Goal: Task Accomplishment & Management: Use online tool/utility

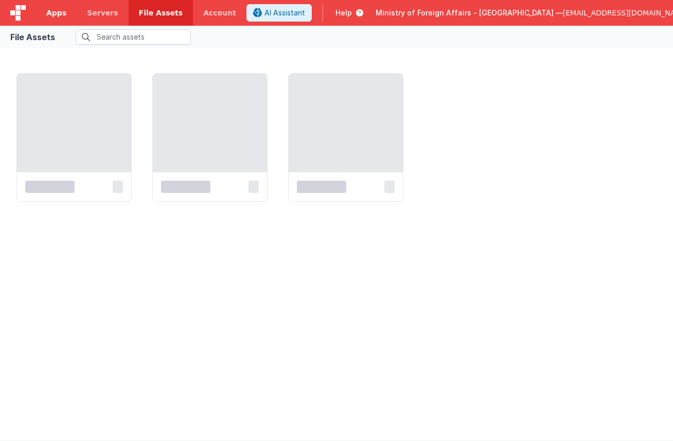
click at [55, 19] on link "Apps" at bounding box center [56, 13] width 41 height 26
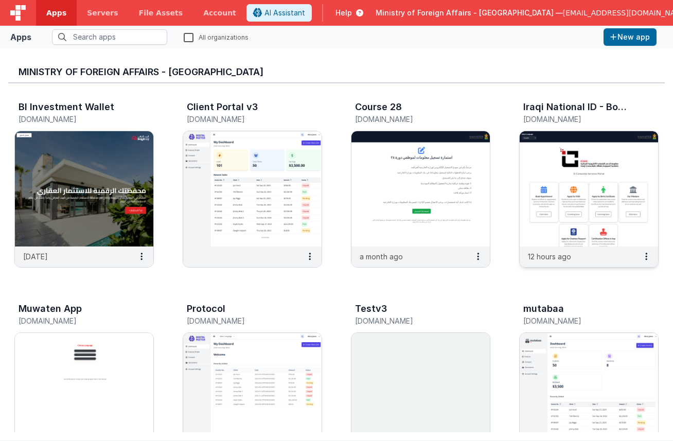
click at [565, 170] on img at bounding box center [589, 188] width 138 height 115
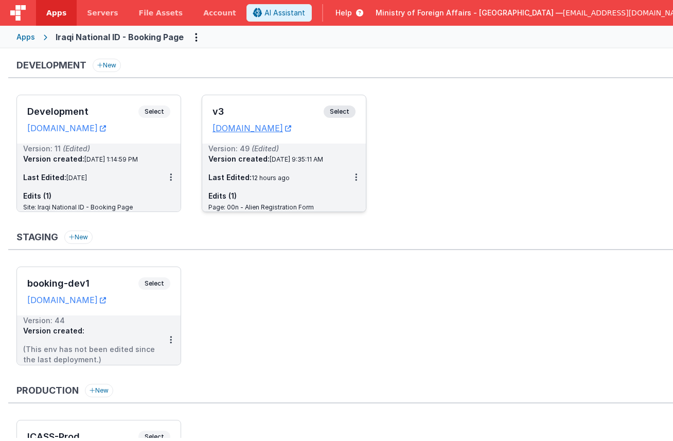
click at [349, 111] on span "Select" at bounding box center [340, 111] width 32 height 12
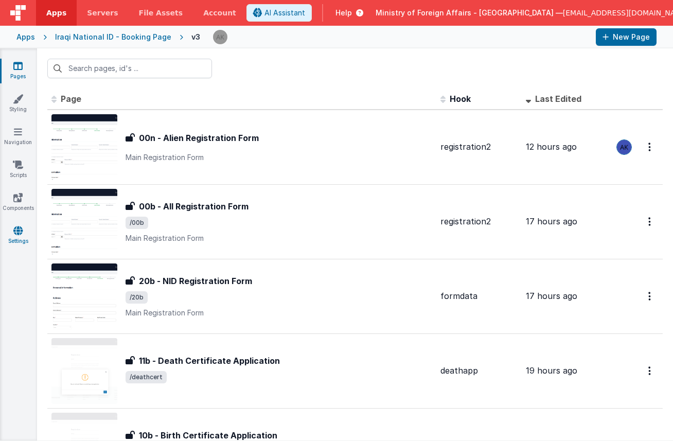
click at [19, 229] on icon at bounding box center [17, 230] width 9 height 10
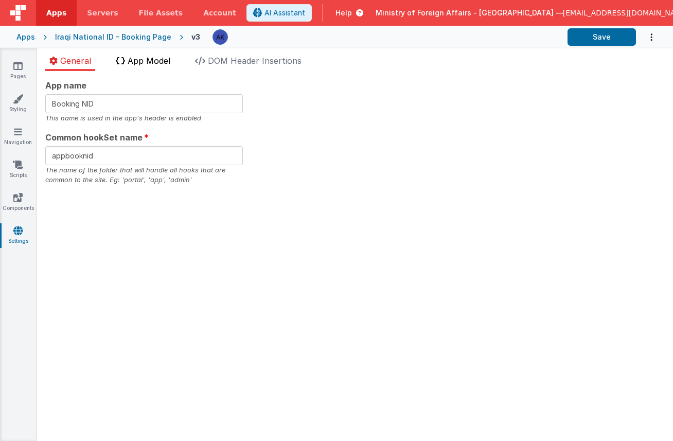
click at [170, 63] on span "App Model" at bounding box center [149, 61] width 43 height 10
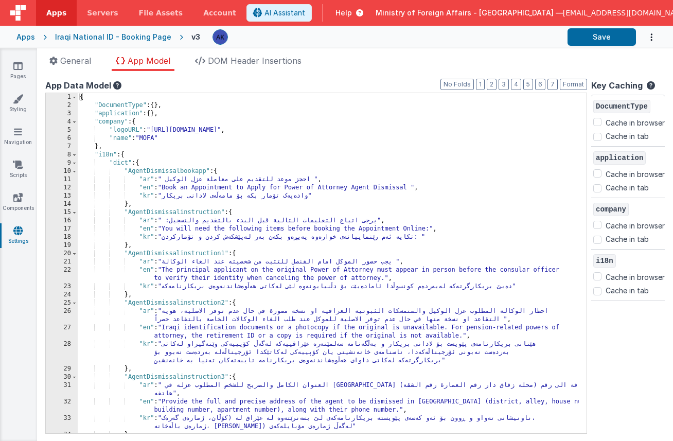
click at [385, 248] on div "{ "DocumentType" : { } , "application" : { } , "company" : { "logoURL" : "[URL]…" at bounding box center [328, 271] width 501 height 357
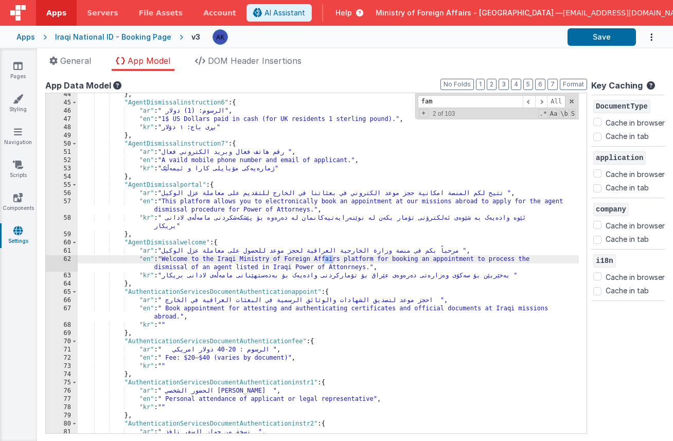
scroll to position [1415, 0]
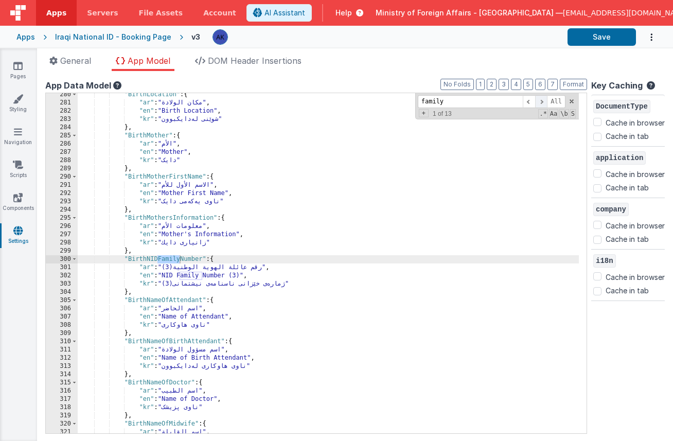
type input "family"
click at [535, 101] on span at bounding box center [541, 101] width 12 height 13
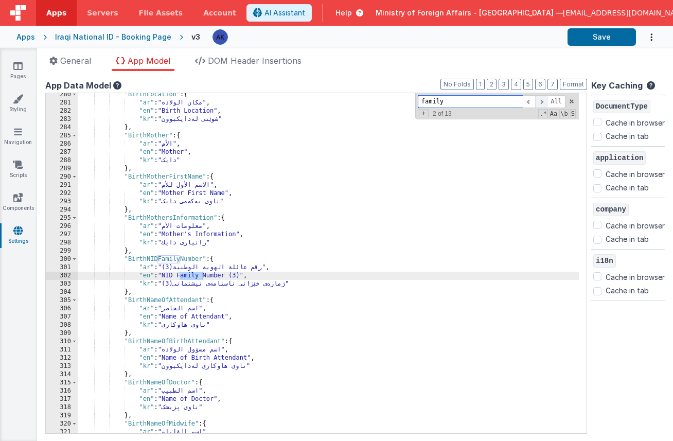
click at [535, 101] on span at bounding box center [541, 101] width 12 height 13
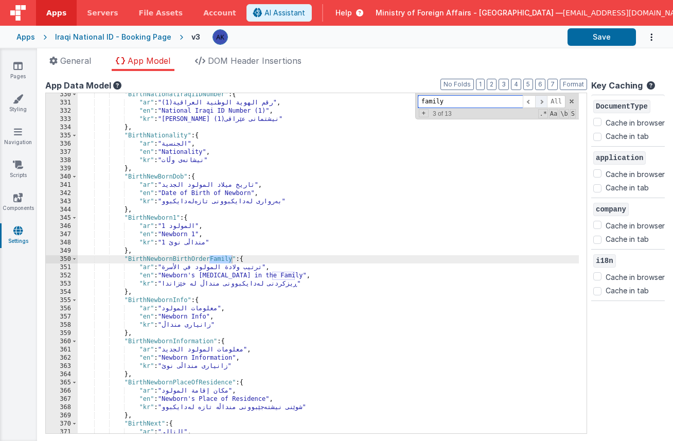
click at [535, 101] on span at bounding box center [541, 101] width 12 height 13
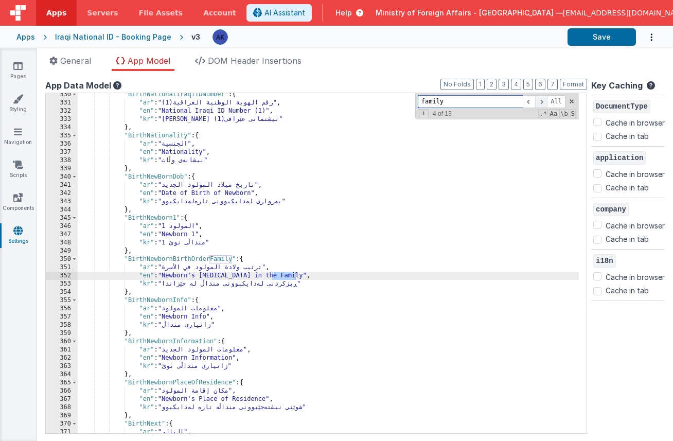
click at [535, 101] on span at bounding box center [541, 101] width 12 height 13
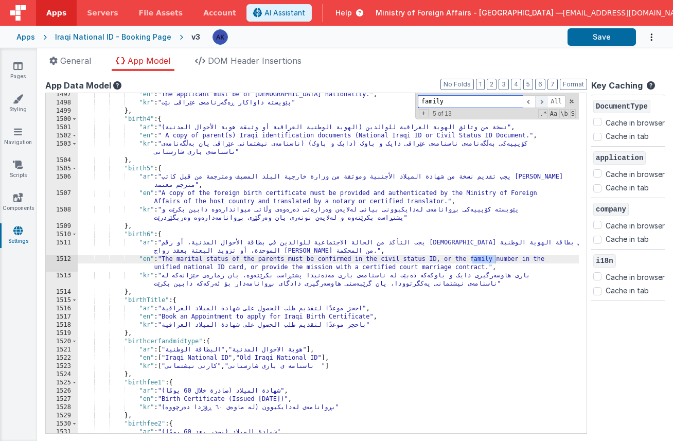
click at [535, 101] on span at bounding box center [541, 101] width 12 height 13
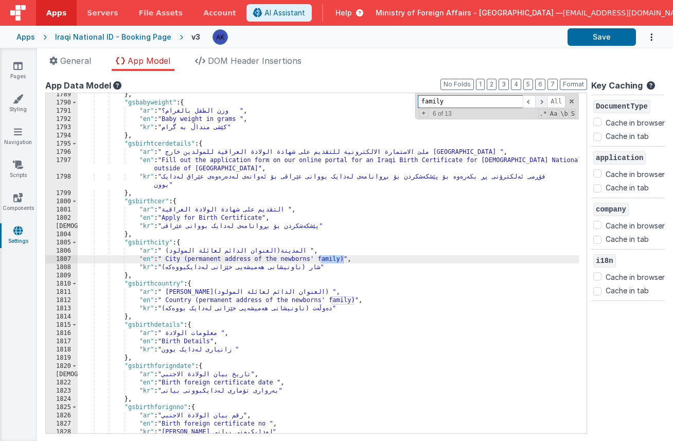
scroll to position [9074, 0]
click at [535, 101] on span at bounding box center [541, 101] width 12 height 13
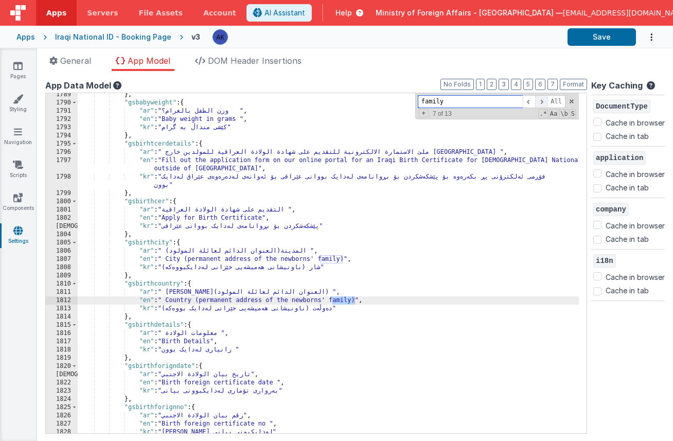
click at [535, 102] on span at bounding box center [541, 101] width 12 height 13
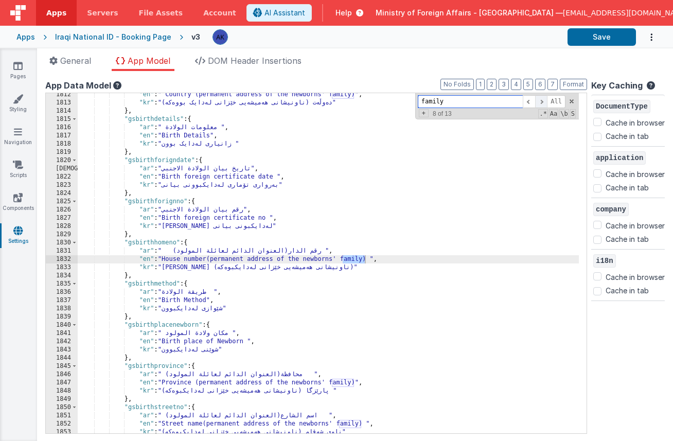
click at [535, 102] on span at bounding box center [541, 101] width 12 height 13
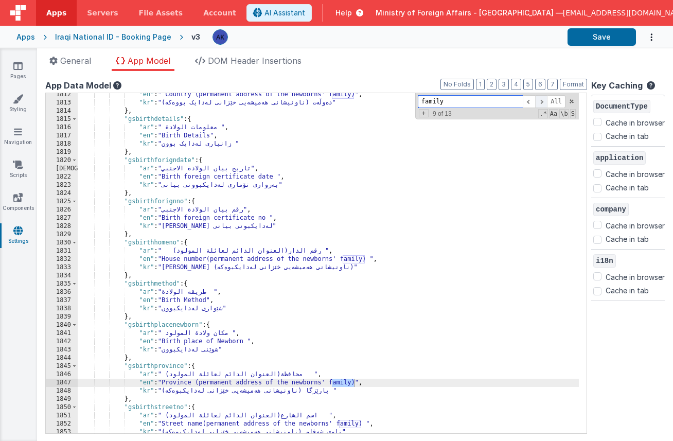
click at [535, 102] on span at bounding box center [541, 101] width 12 height 13
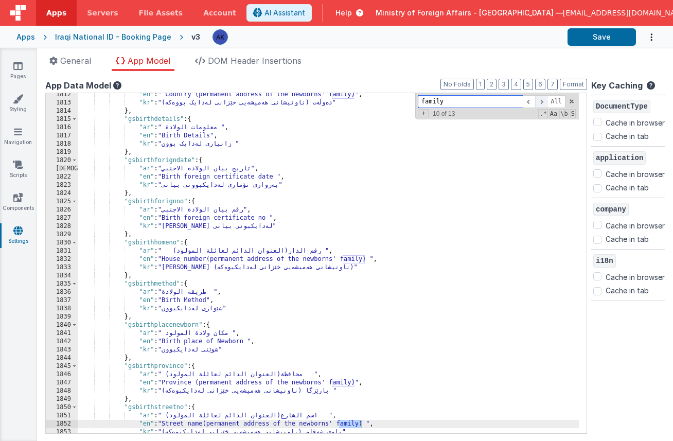
click at [535, 102] on span at bounding box center [541, 101] width 12 height 13
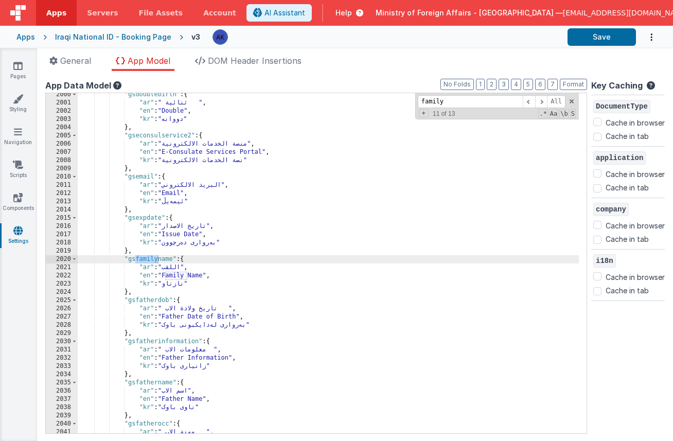
click at [163, 273] on div ""gsdoublebirth" : { "ar" : " ثنائية " , "en" : "Double" , "kr" : "دووانە" } , "…" at bounding box center [328, 269] width 501 height 357
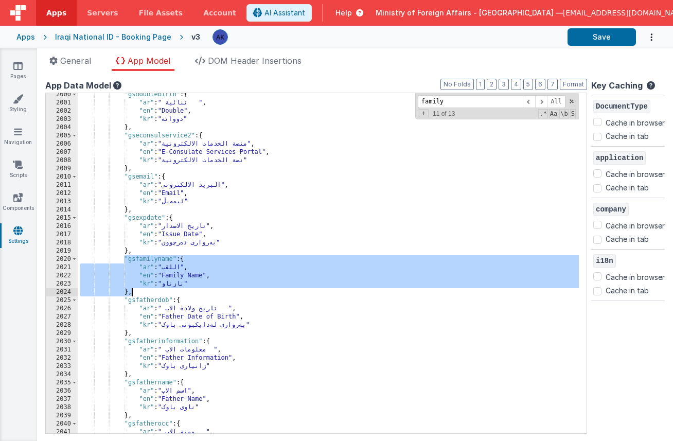
drag, startPoint x: 124, startPoint y: 260, endPoint x: 139, endPoint y: 291, distance: 34.3
click at [139, 291] on div ""gsdoublebirth" : { "ar" : " ثنائية " , "en" : "Double" , "kr" : "دووانە" } , "…" at bounding box center [328, 269] width 501 height 357
click at [170, 291] on div ""gsdoublebirth" : { "ar" : " ثنائية " , "en" : "Double" , "kr" : "دووانە" } , "…" at bounding box center [328, 269] width 501 height 357
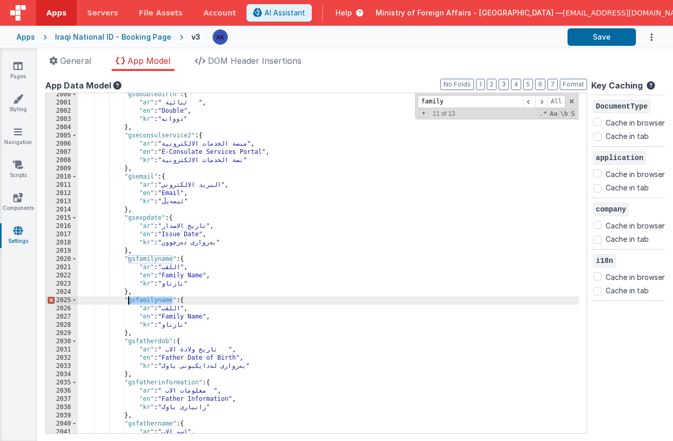
drag, startPoint x: 171, startPoint y: 299, endPoint x: 129, endPoint y: 301, distance: 41.7
click at [129, 301] on div ""gsdoublebirth" : { "ar" : " ثنائية " , "en" : "Double" , "kr" : "دووانە" } , "…" at bounding box center [328, 269] width 501 height 357
click at [171, 317] on div ""gsdoublebirth" : { "ar" : " ثنائية " , "en" : "Double" , "kr" : "دووانە" } , "…" at bounding box center [328, 269] width 501 height 357
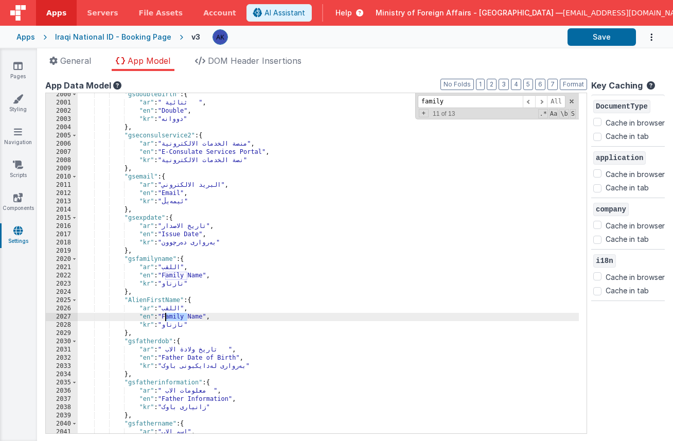
click at [171, 317] on div ""gsdoublebirth" : { "ar" : " ثنائية " , "en" : "Double" , "kr" : "دووانە" } , "…" at bounding box center [328, 269] width 501 height 357
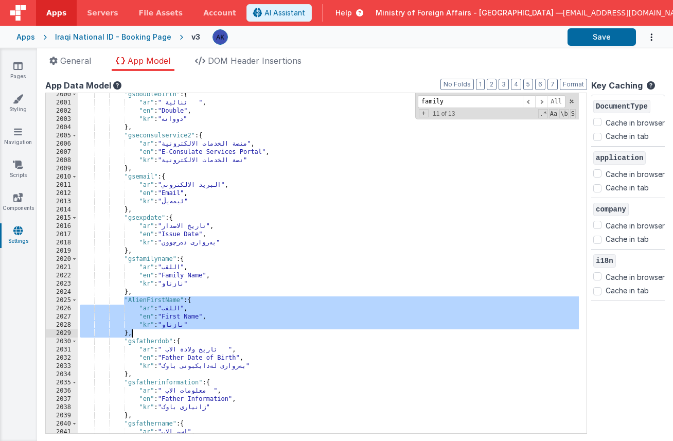
drag, startPoint x: 125, startPoint y: 302, endPoint x: 135, endPoint y: 330, distance: 30.1
click at [135, 330] on div ""gsdoublebirth" : { "ar" : " ثنائية " , "en" : "Double" , "kr" : "دووانە" } , "…" at bounding box center [328, 269] width 501 height 357
click at [158, 336] on div ""gsdoublebirth" : { "ar" : " ثنائية " , "en" : "Double" , "kr" : "دووانە" } , "…" at bounding box center [328, 269] width 501 height 357
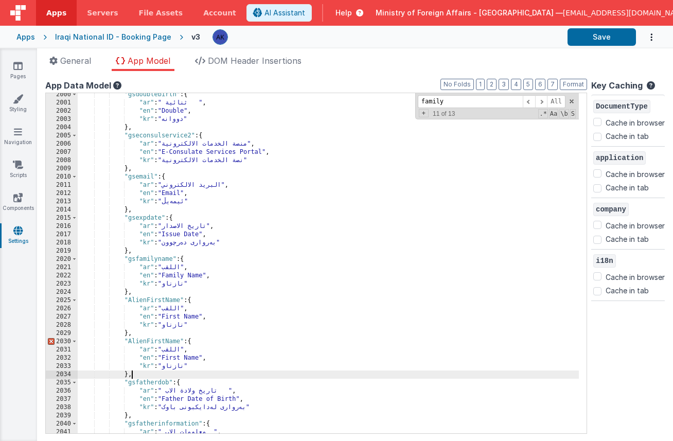
click at [161, 341] on div ""gsdoublebirth" : { "ar" : " ثنائية " , "en" : "Double" , "kr" : "دووانە" } , "…" at bounding box center [328, 269] width 501 height 357
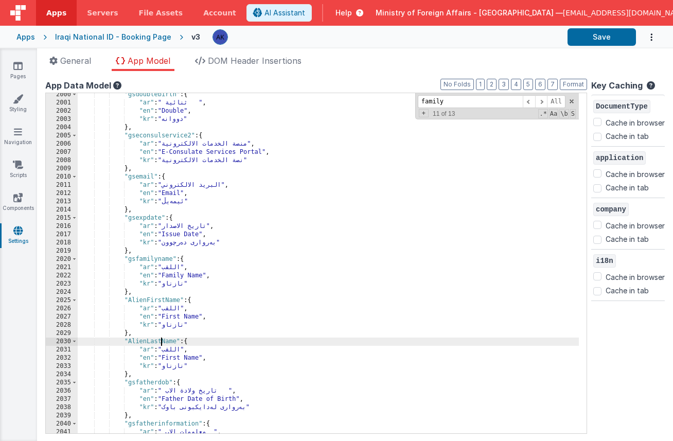
click at [178, 358] on div ""gsdoublebirth" : { "ar" : " ثنائية " , "en" : "Double" , "kr" : "دووانە" } , "…" at bounding box center [328, 269] width 501 height 357
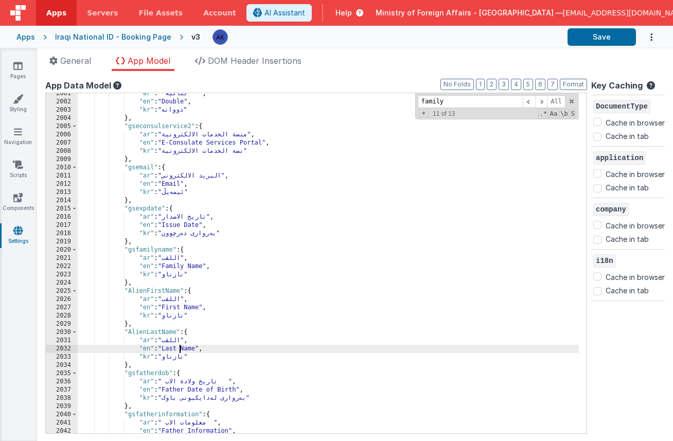
scroll to position [10094, 0]
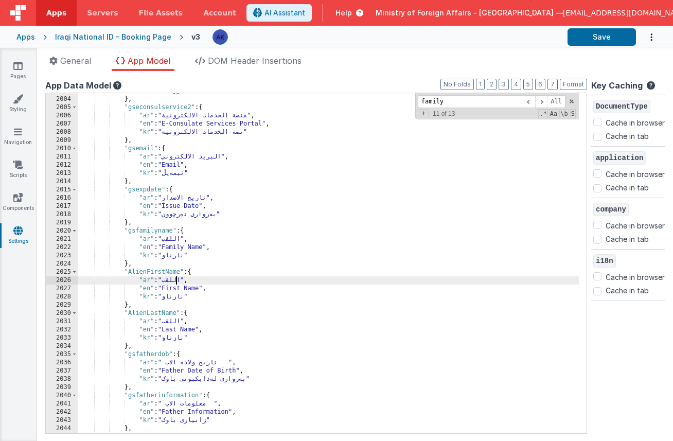
click at [177, 282] on div ""kr" : "دووانە" } , "gseconsulservice2" : { "ar" : "منصة الخدمات الالكترونية" ,…" at bounding box center [328, 265] width 501 height 357
click at [179, 289] on div ""kr" : "دووانە" } , "gseconsulservice2" : { "ar" : "منصة الخدمات الالكترونية" ,…" at bounding box center [328, 265] width 501 height 357
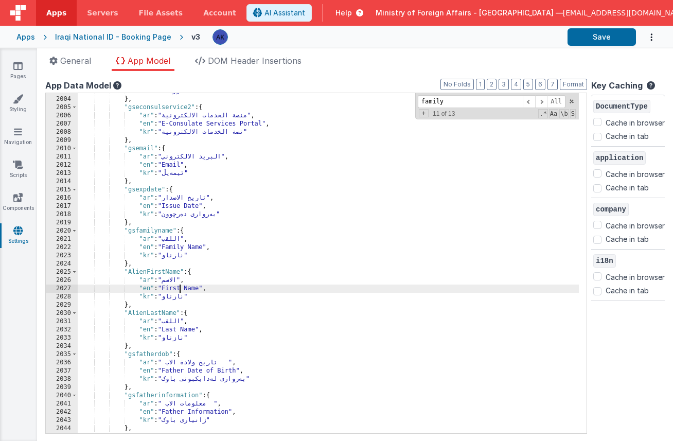
click at [179, 289] on div ""kr" : "دووانە" } , "gseconsulservice2" : { "ar" : "منصة الخدمات الالكترونية" ,…" at bounding box center [328, 265] width 501 height 357
click at [164, 272] on div ""kr" : "دووانە" } , "gseconsulservice2" : { "ar" : "منصة الخدمات الالكترونية" ,…" at bounding box center [328, 265] width 501 height 357
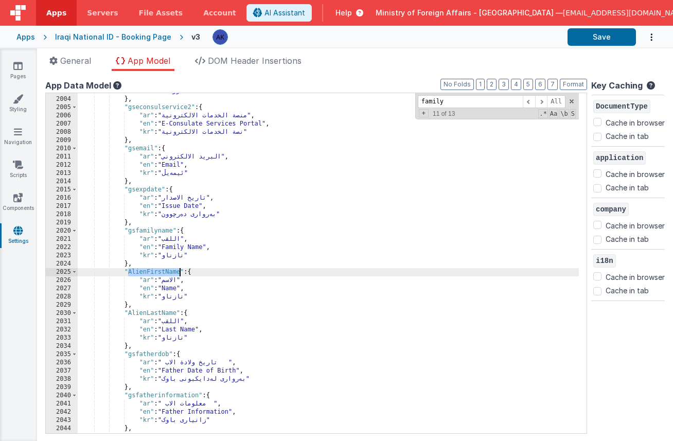
click at [163, 272] on div ""kr" : "دووانە" } , "gseconsulservice2" : { "ar" : "منصة الخدمات الالكترونية" ,…" at bounding box center [328, 265] width 501 height 357
click at [158, 312] on div ""kr" : "دووانە" } , "gseconsulservice2" : { "ar" : "منصة الخدمات الالكترونية" ,…" at bounding box center [328, 265] width 501 height 357
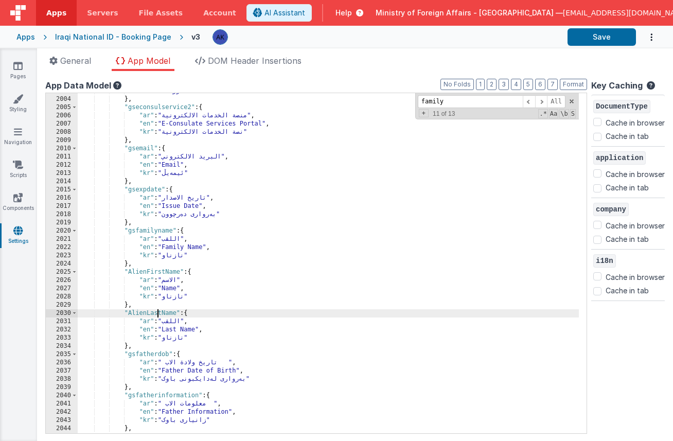
click at [158, 312] on div ""kr" : "دووانە" } , "gseconsulservice2" : { "ar" : "منصة الخدمات الالكترونية" ,…" at bounding box center [328, 265] width 501 height 357
click at [133, 314] on div ""kr" : "دووانە" } , "gseconsulservice2" : { "ar" : "منصة الخدمات الالكترونية" ,…" at bounding box center [328, 265] width 501 height 357
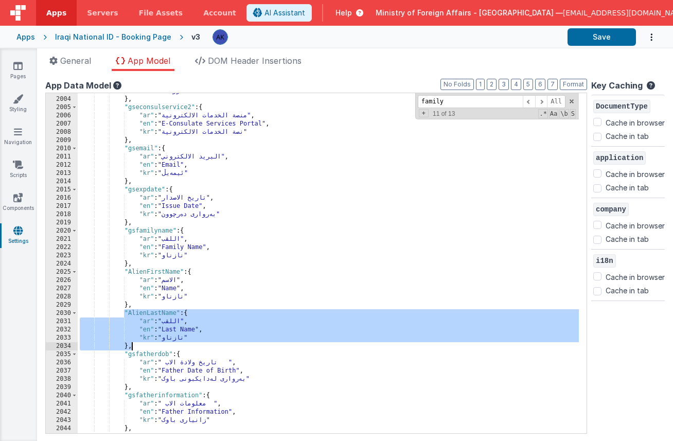
drag, startPoint x: 124, startPoint y: 314, endPoint x: 164, endPoint y: 345, distance: 50.6
click at [164, 345] on div ""kr" : "دووانە" } , "gseconsulservice2" : { "ar" : "منصة الخدمات الالكترونية" ,…" at bounding box center [328, 265] width 501 height 357
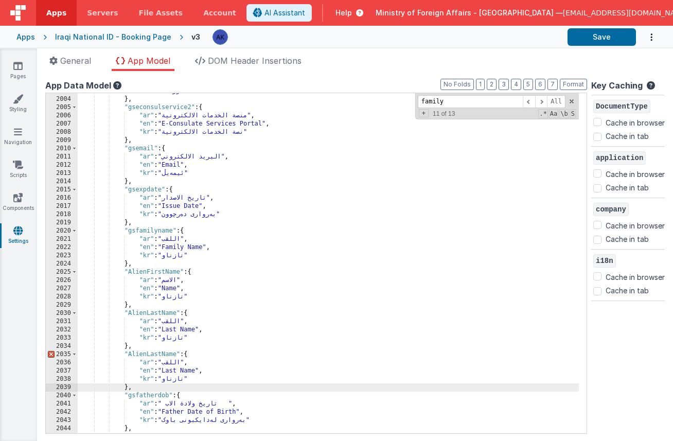
click at [175, 353] on div ""kr" : "دووانە" } , "gseconsulservice2" : { "ar" : "منصة الخدمات الالكترونية" ,…" at bounding box center [328, 265] width 501 height 357
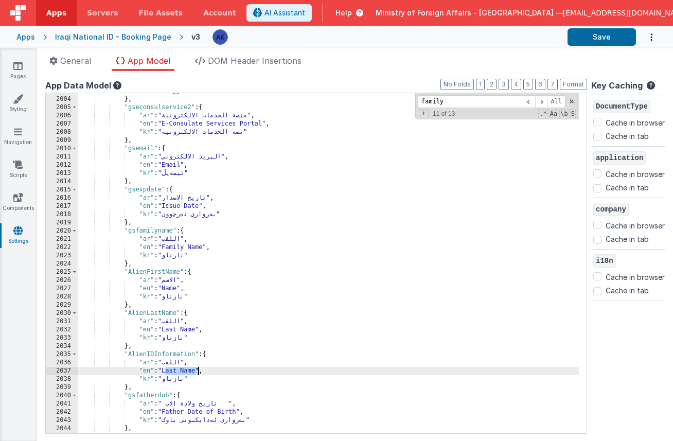
drag, startPoint x: 165, startPoint y: 372, endPoint x: 197, endPoint y: 371, distance: 31.9
click at [197, 371] on div ""kr" : "دووانە" } , "gseconsulservice2" : { "ar" : "منصة الخدمات الالكترونية" ,…" at bounding box center [328, 265] width 501 height 357
drag, startPoint x: 166, startPoint y: 371, endPoint x: 216, endPoint y: 374, distance: 50.0
click at [216, 374] on div ""kr" : "دووانە" } , "gseconsulservice2" : { "ar" : "منصة الخدمات الالكترونية" ,…" at bounding box center [328, 265] width 501 height 357
click at [176, 364] on div ""kr" : "دووانە" } , "gseconsulservice2" : { "ar" : "منصة الخدمات الالكترونية" ,…" at bounding box center [328, 265] width 501 height 357
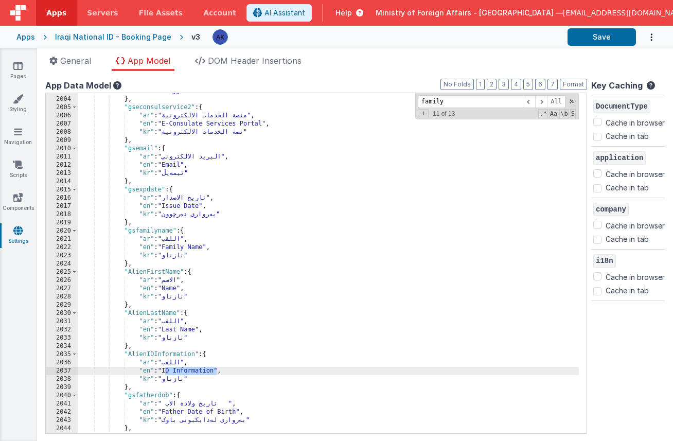
click at [176, 363] on div ""kr" : "دووانە" } , "gseconsulservice2" : { "ar" : "منصة الخدمات الالكترونية" ,…" at bounding box center [328, 265] width 501 height 357
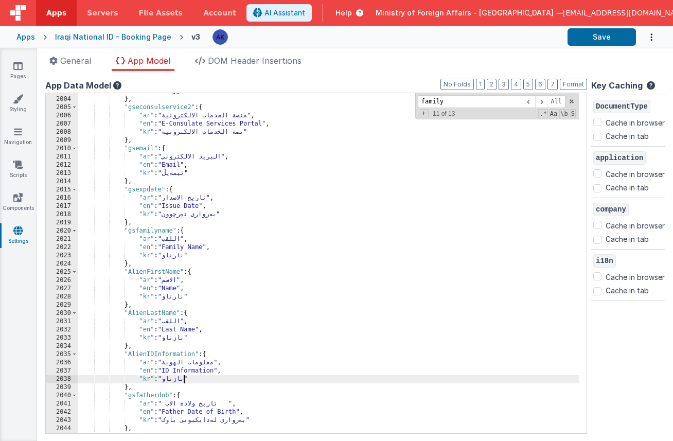
click at [182, 382] on div ""kr" : "دووانە" } , "gseconsulservice2" : { "ar" : "منصة الخدمات الالكترونية" ,…" at bounding box center [328, 265] width 501 height 357
click at [182, 381] on div ""kr" : "دووانە" } , "gseconsulservice2" : { "ar" : "منصة الخدمات الالكترونية" ,…" at bounding box center [328, 265] width 501 height 357
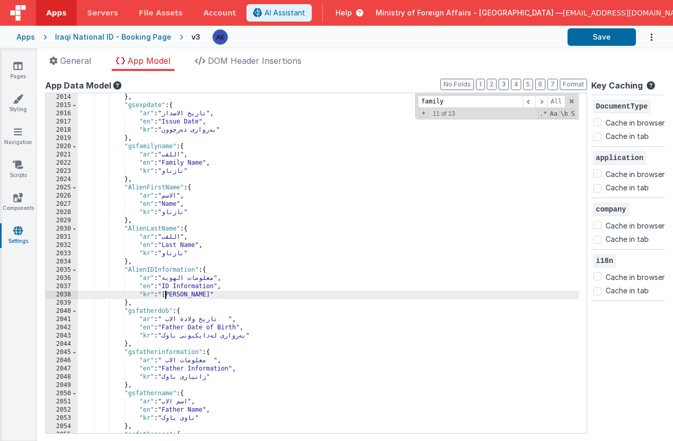
scroll to position [10129, 0]
click at [183, 269] on div "} , "gsexpdate" : { "ar" : "تاريخ الاصدار" , "en" : "Issue Date" , "kr" : "بەرو…" at bounding box center [328, 271] width 501 height 357
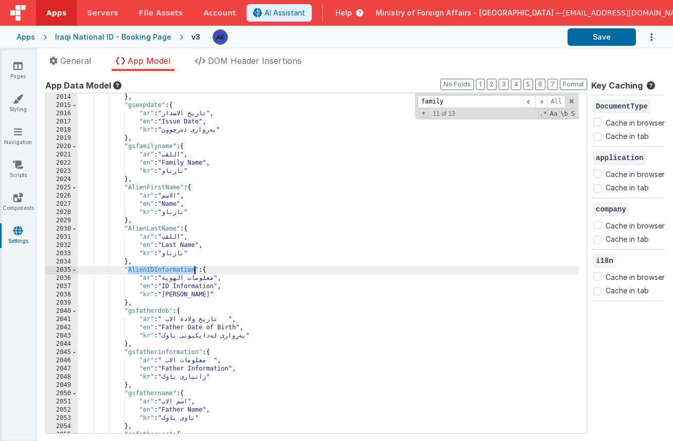
click at [240, 259] on div "} , "gsexpdate" : { "ar" : "تاريخ الاصدار" , "en" : "Issue Date" , "kr" : "بەرو…" at bounding box center [328, 271] width 501 height 357
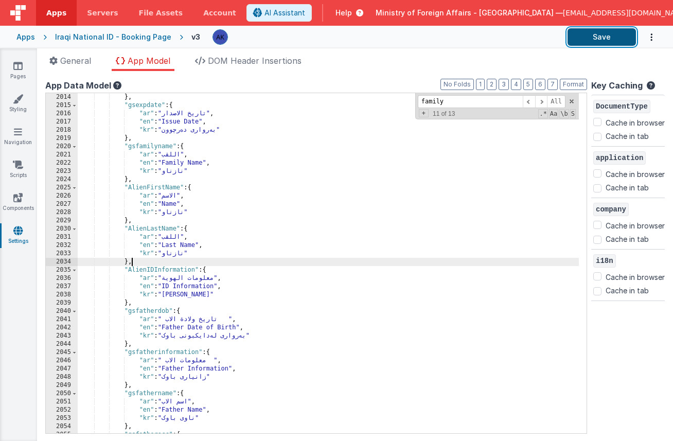
click at [607, 39] on button "Save" at bounding box center [602, 36] width 68 height 17
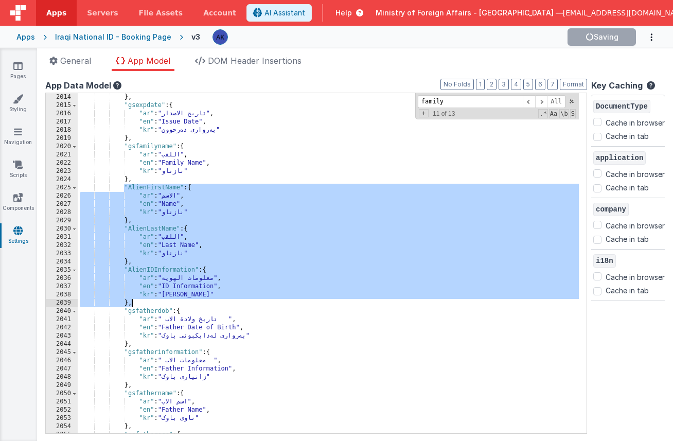
drag, startPoint x: 125, startPoint y: 187, endPoint x: 205, endPoint y: 301, distance: 139.5
click at [205, 301] on div "} , "gsexpdate" : { "ar" : "تاريخ الاصدار" , "en" : "Issue Date" , "kr" : "بەرو…" at bounding box center [328, 271] width 501 height 357
click at [312, 234] on div "} , "gsexpdate" : { "ar" : "تاريخ الاصدار" , "en" : "Issue Date" , "kr" : "بەرو…" at bounding box center [328, 271] width 501 height 357
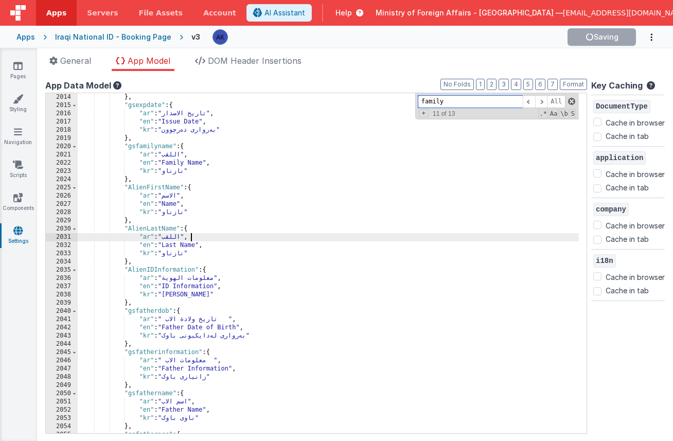
click at [568, 101] on span at bounding box center [571, 101] width 7 height 7
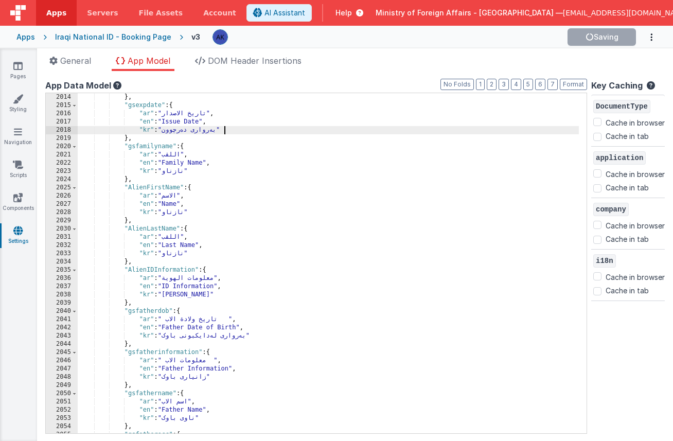
click at [328, 126] on div "} , "gsexpdate" : { "ar" : "تاريخ الاصدار" , "en" : "Issue Date" , "kr" : "بەرو…" at bounding box center [328, 271] width 501 height 357
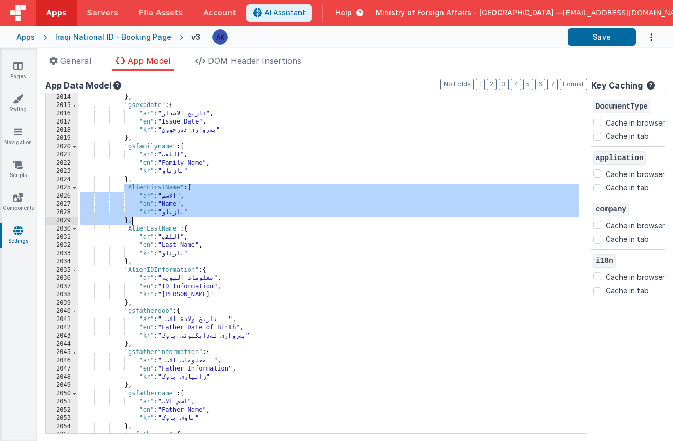
drag, startPoint x: 125, startPoint y: 188, endPoint x: 155, endPoint y: 218, distance: 42.6
click at [155, 218] on div "} , "gsexpdate" : { "ar" : "تاريخ الاصدار" , "en" : "Issue Date" , "kr" : "بەرو…" at bounding box center [328, 271] width 501 height 357
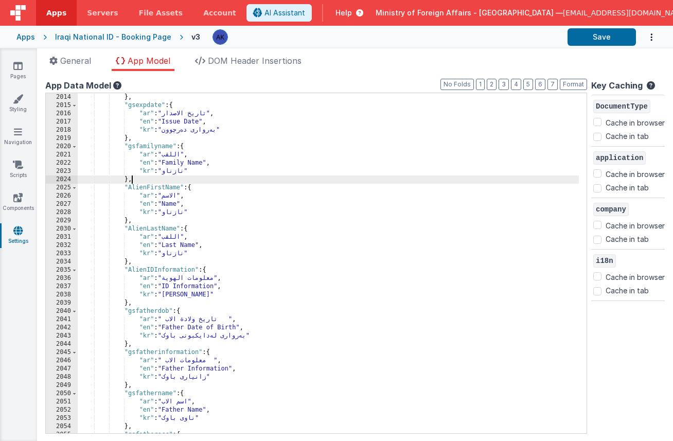
click at [139, 181] on div "} , "gsexpdate" : { "ar" : "تاريخ الاصدار" , "en" : "Issue Date" , "kr" : "بەرو…" at bounding box center [328, 271] width 501 height 357
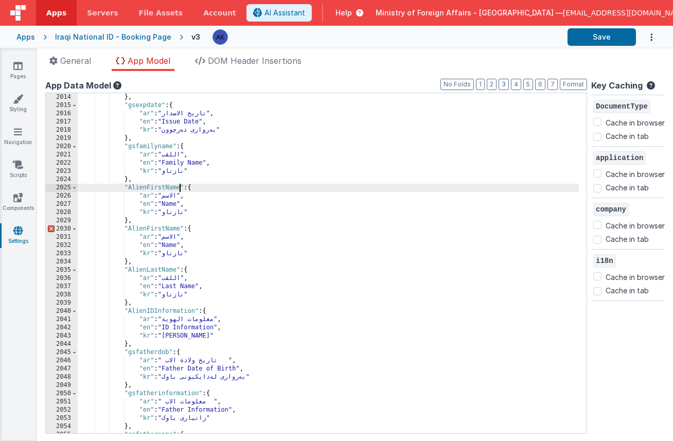
click at [179, 189] on div "} , "gsexpdate" : { "ar" : "تاريخ الاصدار" , "en" : "Issue Date" , "kr" : "بەرو…" at bounding box center [328, 271] width 501 height 357
click at [171, 204] on div "} , "gsexpdate" : { "ar" : "تاريخ الاصدار" , "en" : "Issue Date" , "kr" : "بەرو…" at bounding box center [328, 271] width 501 height 357
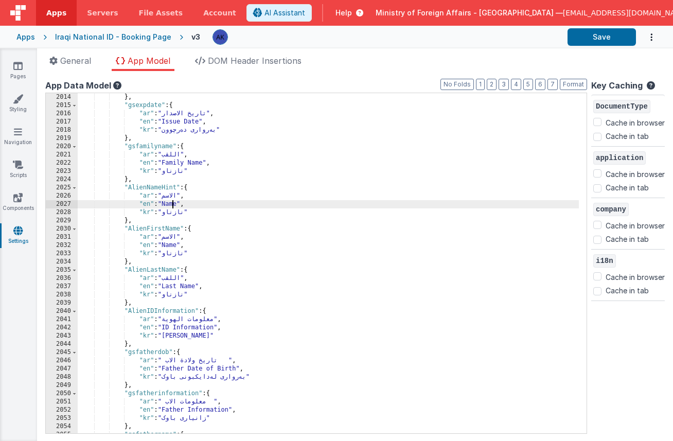
click at [171, 204] on div "} , "gsexpdate" : { "ar" : "تاريخ الاصدار" , "en" : "Issue Date" , "kr" : "بەرو…" at bounding box center [328, 271] width 501 height 357
drag, startPoint x: 165, startPoint y: 205, endPoint x: 335, endPoint y: 205, distance: 169.8
click at [335, 205] on div "} , "gsexpdate" : { "ar" : "تاريخ الاصدار" , "en" : "Issue Date" , "kr" : "بەرو…" at bounding box center [328, 271] width 501 height 357
click at [174, 213] on div "} , "gsexpdate" : { "ar" : "تاريخ الاصدار" , "en" : "Issue Date" , "kr" : "بەرو…" at bounding box center [328, 271] width 501 height 357
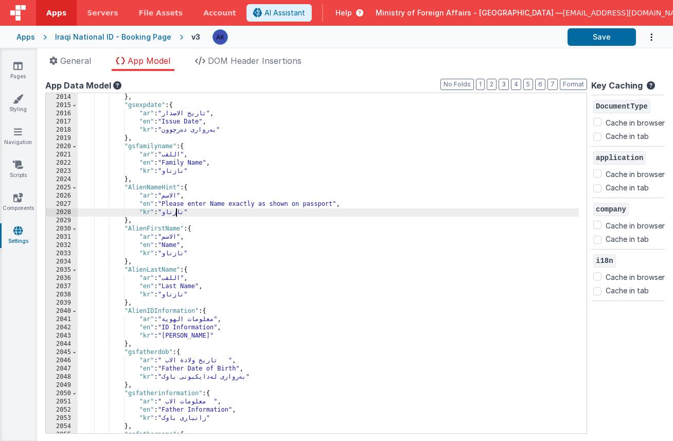
click at [174, 213] on div "} , "gsexpdate" : { "ar" : "تاريخ الاصدار" , "en" : "Issue Date" , "kr" : "بەرو…" at bounding box center [328, 271] width 501 height 357
click at [176, 195] on div "} , "gsexpdate" : { "ar" : "تاريخ الاصدار" , "en" : "Issue Date" , "kr" : "بەرو…" at bounding box center [328, 271] width 501 height 357
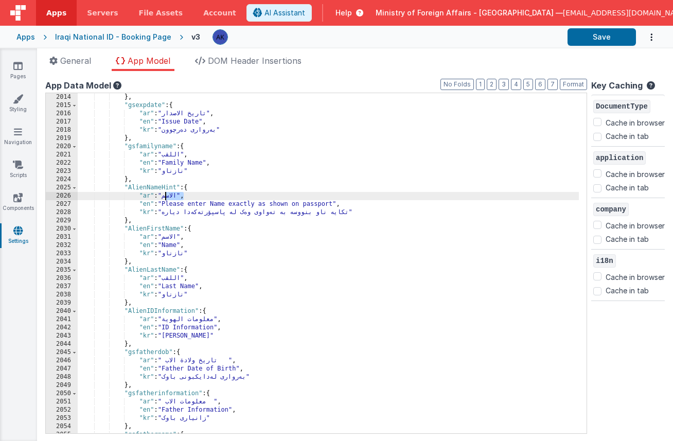
click at [176, 195] on div "} , "gsexpdate" : { "ar" : "تاريخ الاصدار" , "en" : "Issue Date" , "kr" : "بەرو…" at bounding box center [328, 271] width 501 height 357
click at [169, 196] on div "} , "gsexpdate" : { "ar" : "تاريخ الاصدار" , "en" : "Issue Date" , "kr" : "بەرو…" at bounding box center [328, 271] width 501 height 357
click at [168, 196] on div "} , "gsexpdate" : { "ar" : "تاريخ الاصدار" , "en" : "Issue Date" , "kr" : "بەرو…" at bounding box center [328, 271] width 501 height 357
click at [171, 196] on div "} , "gsexpdate" : { "ar" : "تاريخ الاصدار" , "en" : "Issue Date" , "kr" : "بەرو…" at bounding box center [328, 271] width 501 height 357
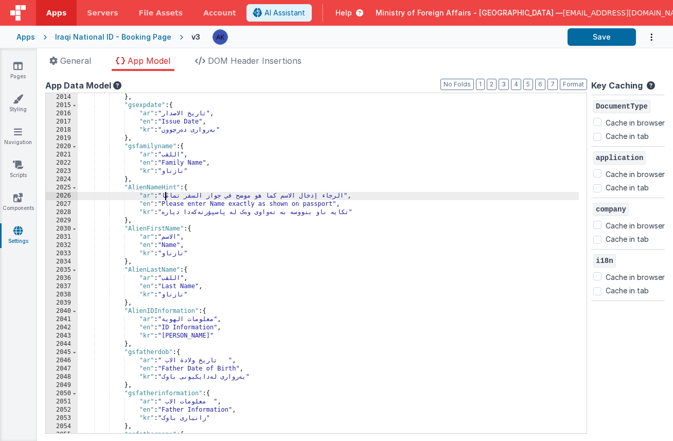
click at [193, 205] on div "} , "gsexpdate" : { "ar" : "تاريخ الاصدار" , "en" : "Issue Date" , "kr" : "بەرو…" at bounding box center [328, 271] width 501 height 357
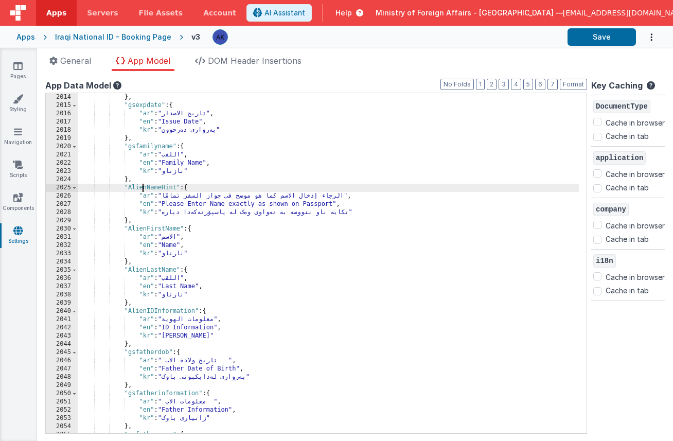
click at [143, 187] on div "} , "gsexpdate" : { "ar" : "تاريخ الاصدار" , "en" : "Issue Date" , "kr" : "بەرو…" at bounding box center [328, 271] width 501 height 357
click at [255, 162] on div "} , "gsexpdate" : { "ar" : "تاريخ الاصدار" , "en" : "Issue Date" , "kr" : "بەرو…" at bounding box center [328, 271] width 501 height 357
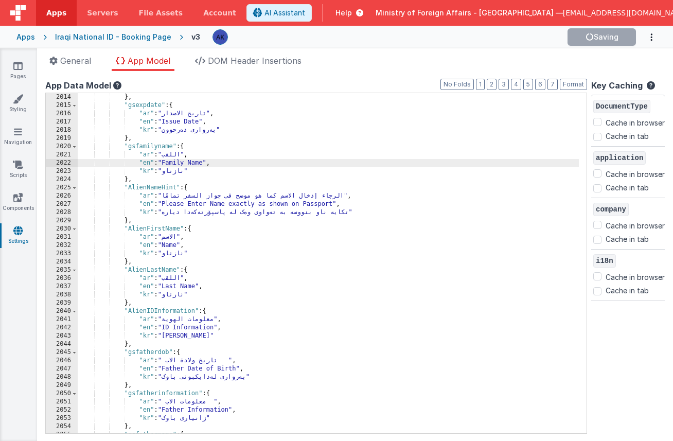
click at [272, 165] on div "} , "gsexpdate" : { "ar" : "تاريخ الاصدار" , "en" : "Issue Date" , "kr" : "بەرو…" at bounding box center [328, 271] width 501 height 357
click at [610, 41] on button "Save" at bounding box center [602, 36] width 68 height 17
click at [278, 165] on div "} , "gsexpdate" : { "ar" : "تاريخ الاصدار" , "en" : "Issue Date" , "kr" : "بەرو…" at bounding box center [328, 271] width 501 height 357
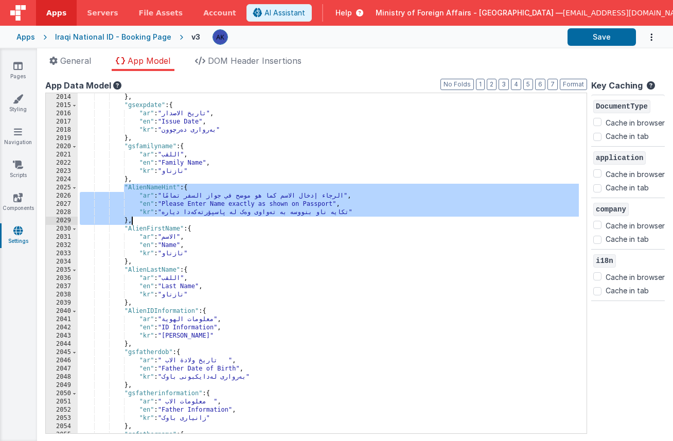
drag, startPoint x: 124, startPoint y: 186, endPoint x: 149, endPoint y: 219, distance: 41.4
click at [149, 219] on div "} , "gsexpdate" : { "ar" : "تاريخ الاصدار" , "en" : "Issue Date" , "kr" : "بەرو…" at bounding box center [328, 271] width 501 height 357
click at [168, 188] on div "} , "gsexpdate" : { "ar" : "تاريخ الاصدار" , "en" : "Issue Date" , "kr" : "بەرو…" at bounding box center [328, 271] width 501 height 357
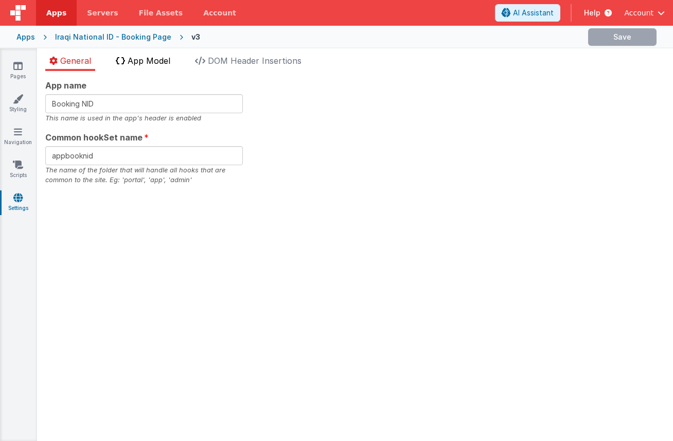
click at [124, 63] on icon at bounding box center [120, 61] width 9 height 8
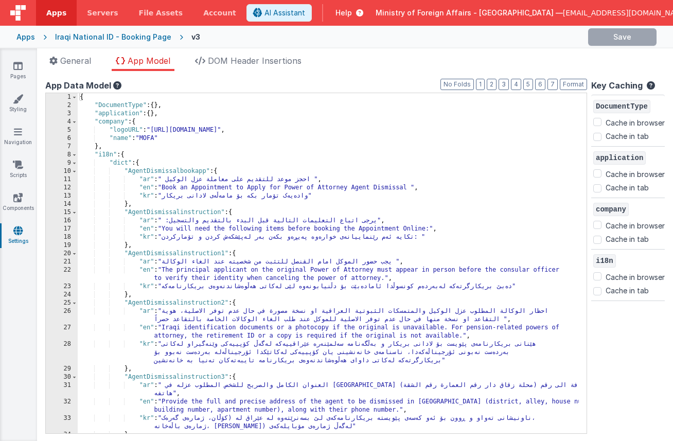
click at [458, 131] on div "{ "DocumentType" : { } , "application" : { } , "company" : { "logoURL" : "[URL]…" at bounding box center [328, 271] width 501 height 357
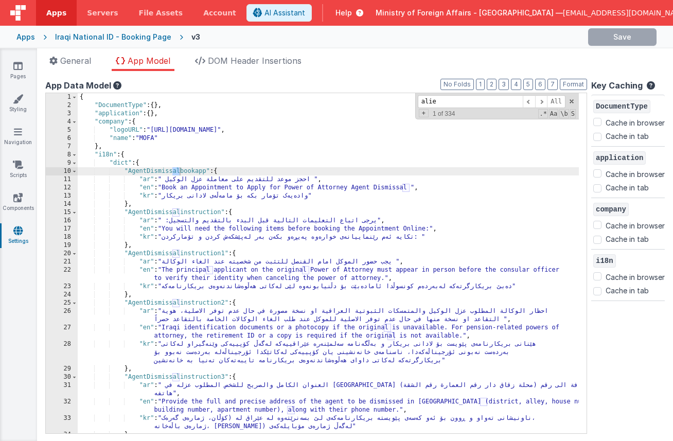
scroll to position [266, 0]
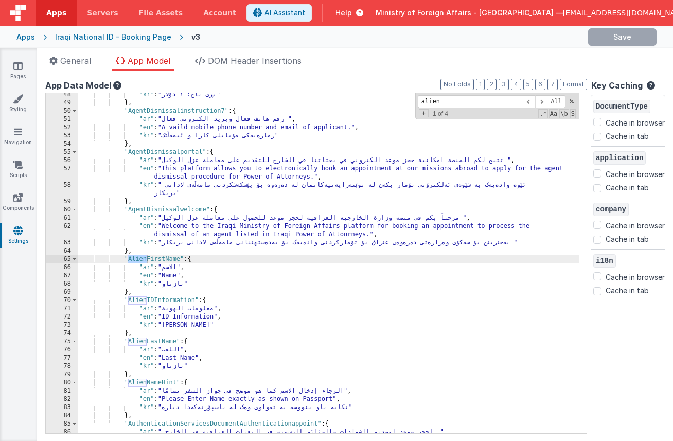
type input "alien"
click at [287, 369] on div ""kr" : "بڕی باج: ١ دۆلار" } , "AgentDismissalinstruction7" : { "ar" : "رقم هاتف…" at bounding box center [328, 273] width 501 height 365
